Goal: Task Accomplishment & Management: Use online tool/utility

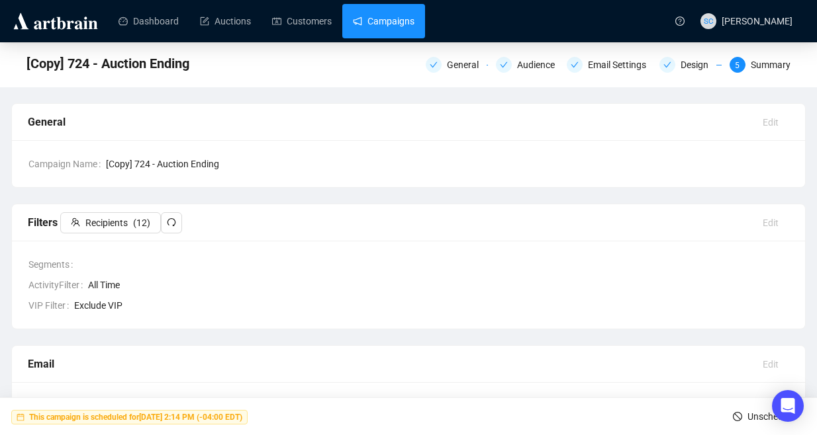
click at [404, 10] on link "Campaigns" at bounding box center [384, 21] width 62 height 34
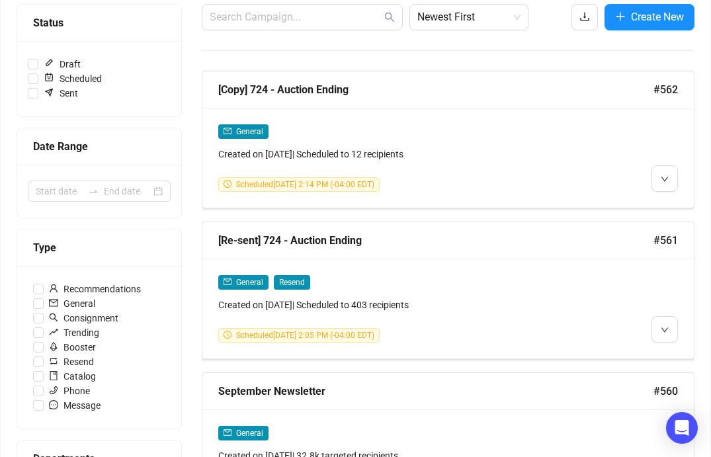
scroll to position [281, 0]
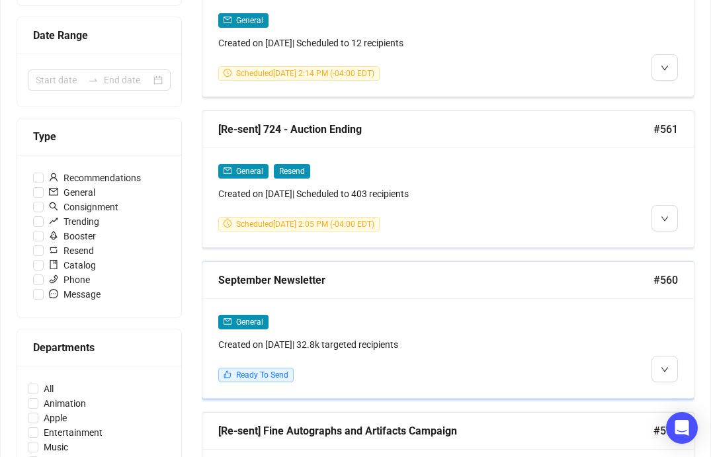
click at [419, 289] on div "September Newsletter #560" at bounding box center [449, 280] width 492 height 37
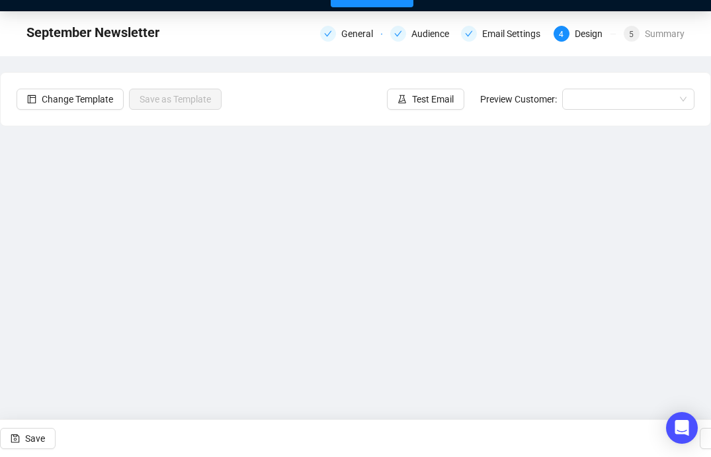
scroll to position [35, 0]
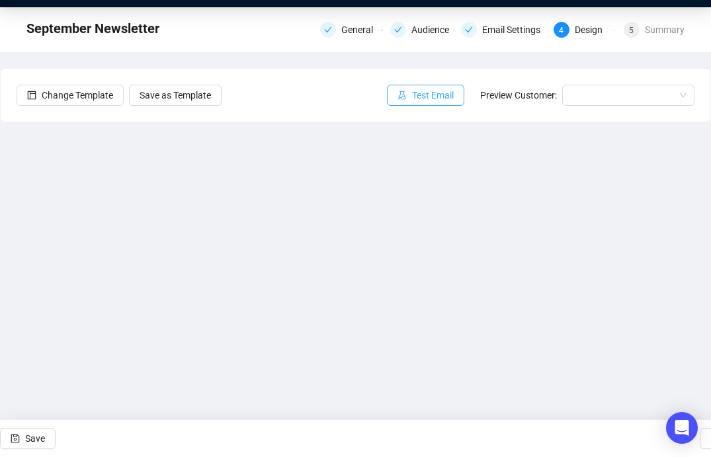
click at [426, 103] on button "Test Email" at bounding box center [425, 95] width 77 height 21
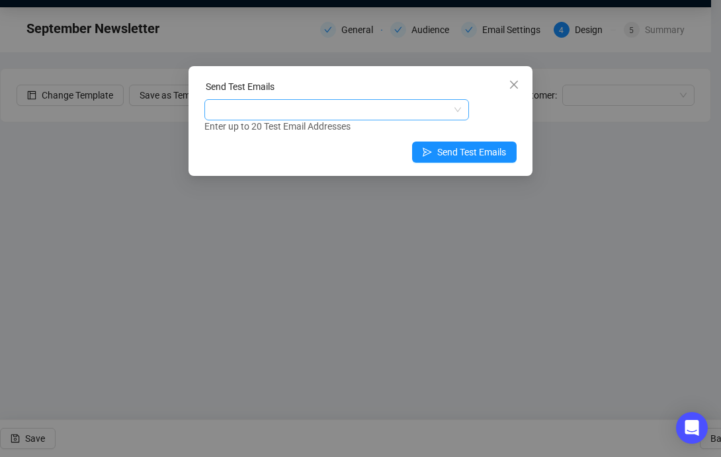
click at [381, 109] on div at bounding box center [330, 110] width 246 height 19
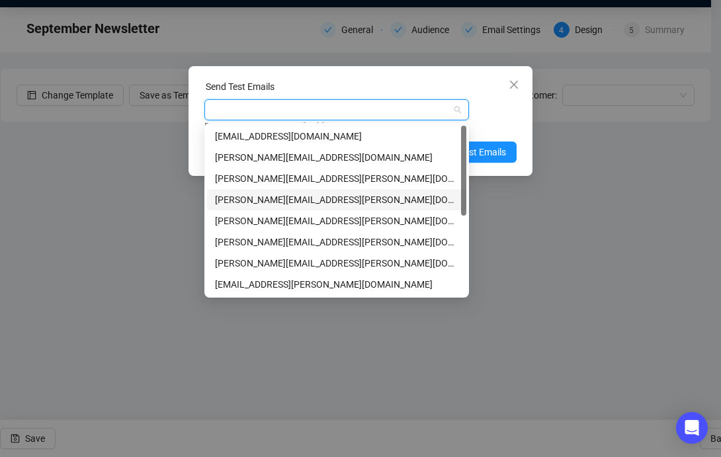
type input "a"
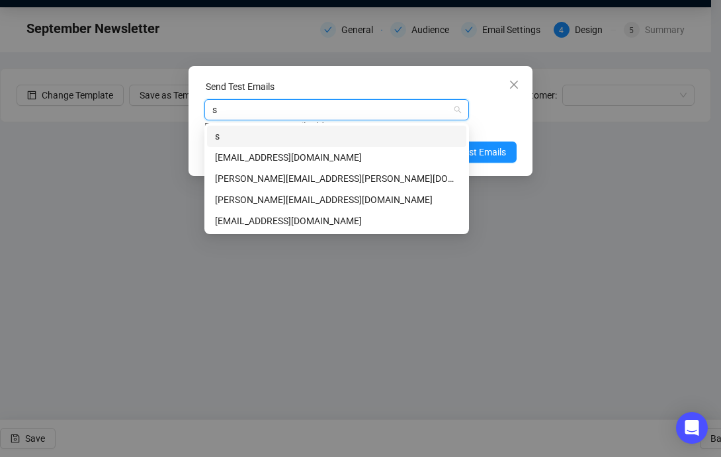
type input "sa"
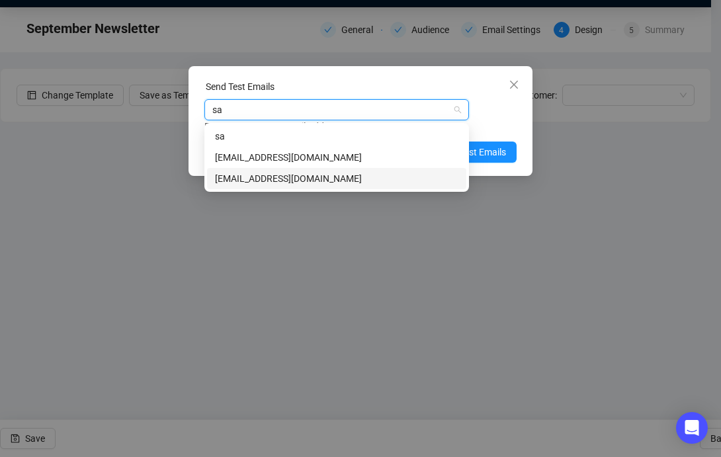
click at [336, 180] on div "[EMAIL_ADDRESS][DOMAIN_NAME]" at bounding box center [337, 178] width 244 height 15
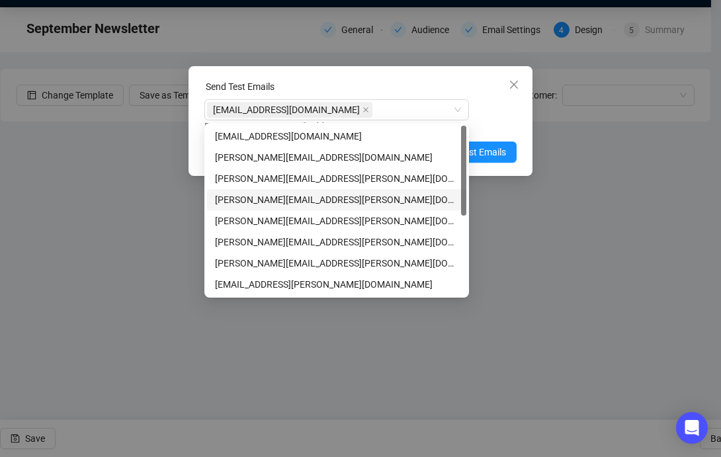
click at [492, 128] on div "Enter up to 20 Test Email Addresses" at bounding box center [360, 126] width 312 height 15
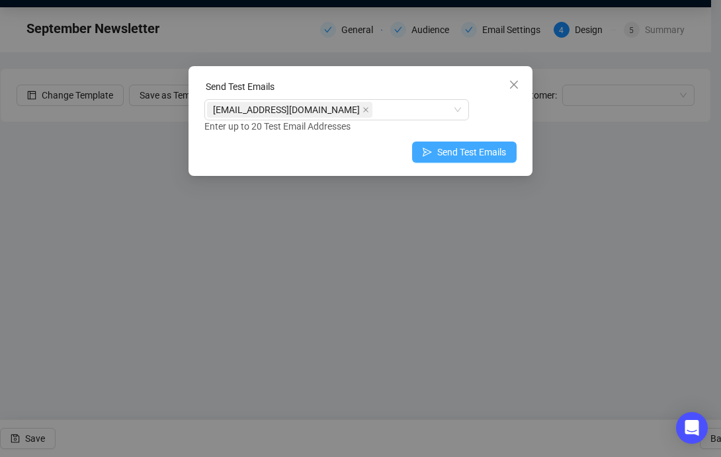
click at [485, 148] on span "Send Test Emails" at bounding box center [471, 152] width 69 height 15
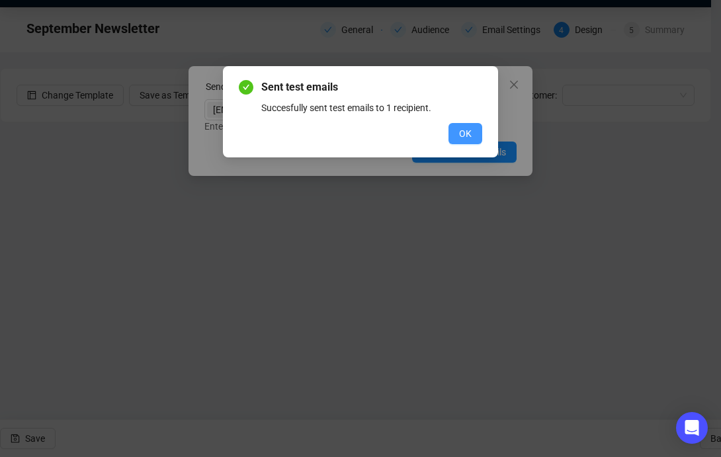
click at [462, 127] on span "OK" at bounding box center [465, 133] width 13 height 15
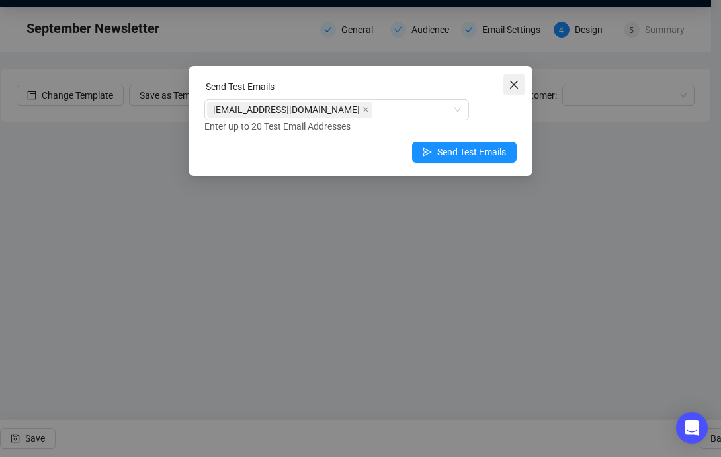
click at [512, 82] on icon "close" at bounding box center [514, 84] width 11 height 11
